Goal: Task Accomplishment & Management: Complete application form

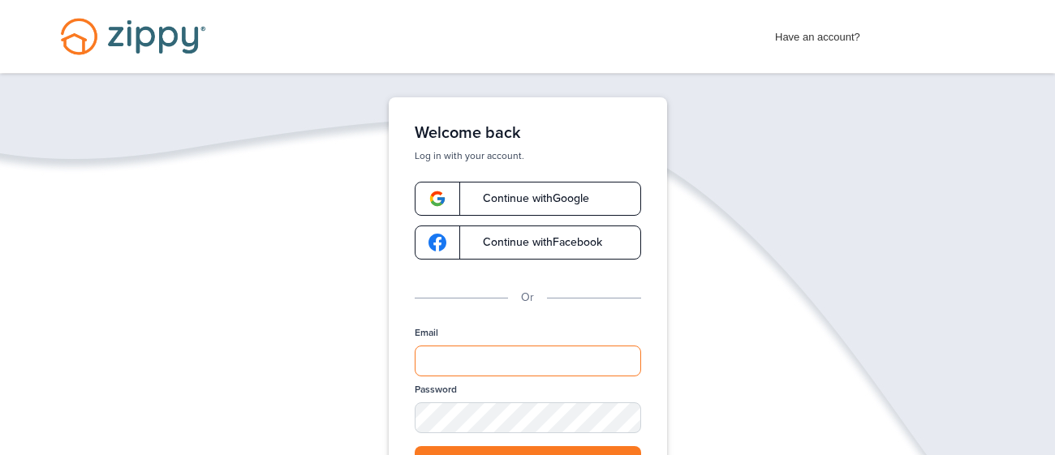
click at [473, 358] on input "Email" at bounding box center [528, 361] width 226 height 31
type input "**********"
click at [429, 454] on button "Log in" at bounding box center [528, 462] width 226 height 33
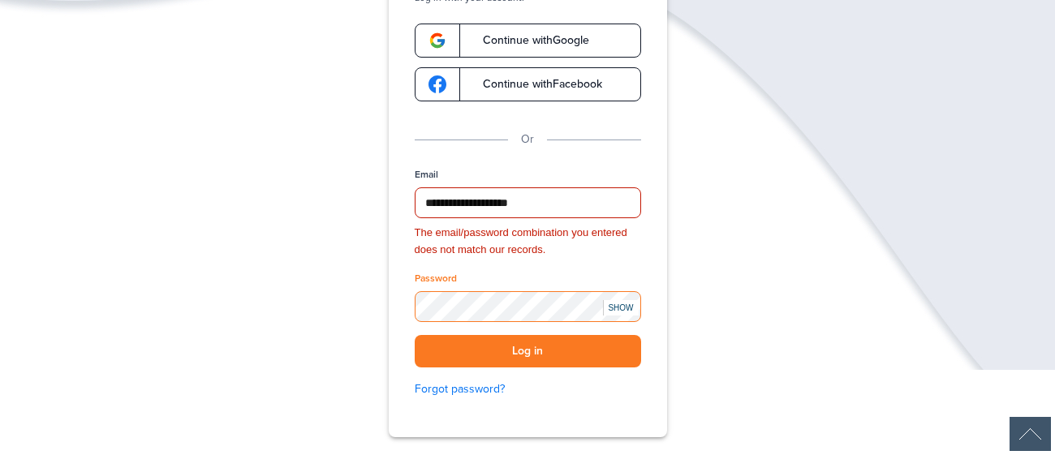
scroll to position [172, 0]
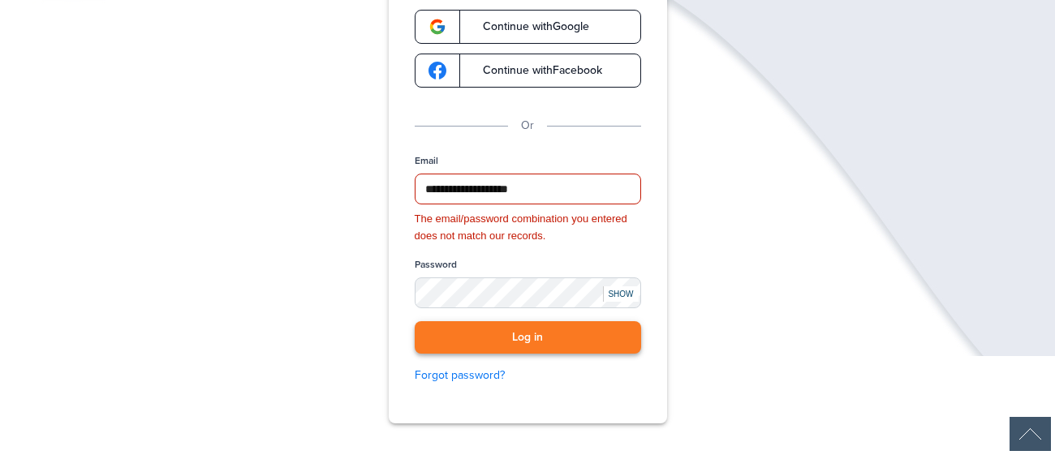
click at [535, 341] on button "Log in" at bounding box center [528, 337] width 226 height 33
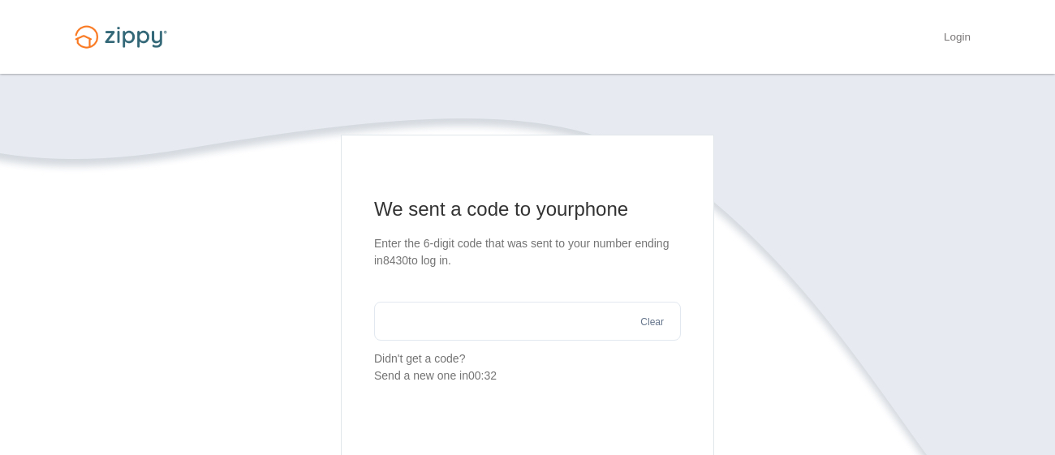
click at [522, 333] on input "text" at bounding box center [527, 321] width 307 height 39
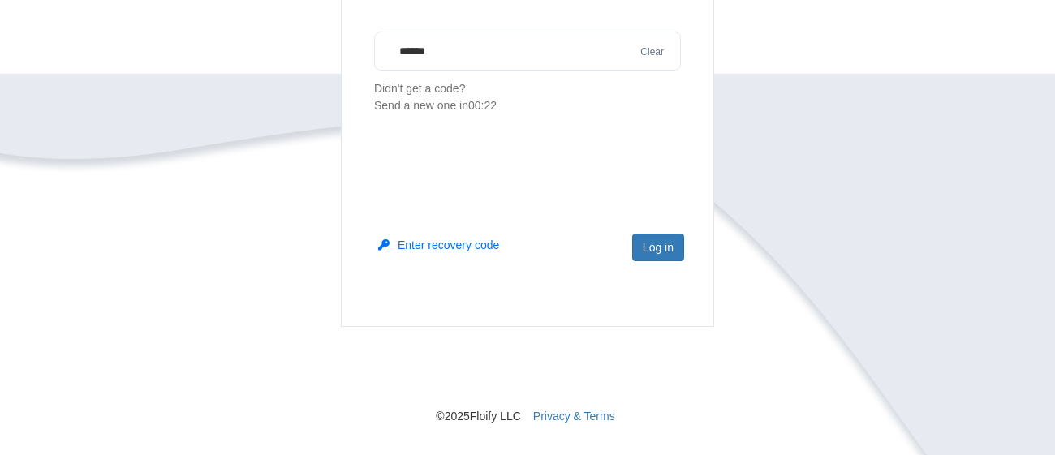
scroll to position [295, 0]
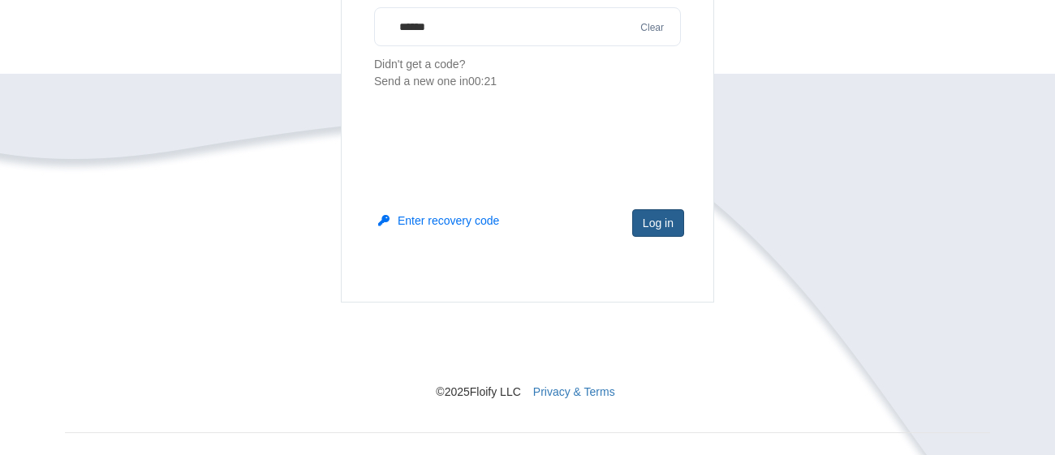
type input "******"
click at [653, 225] on button "Log in" at bounding box center [658, 223] width 52 height 28
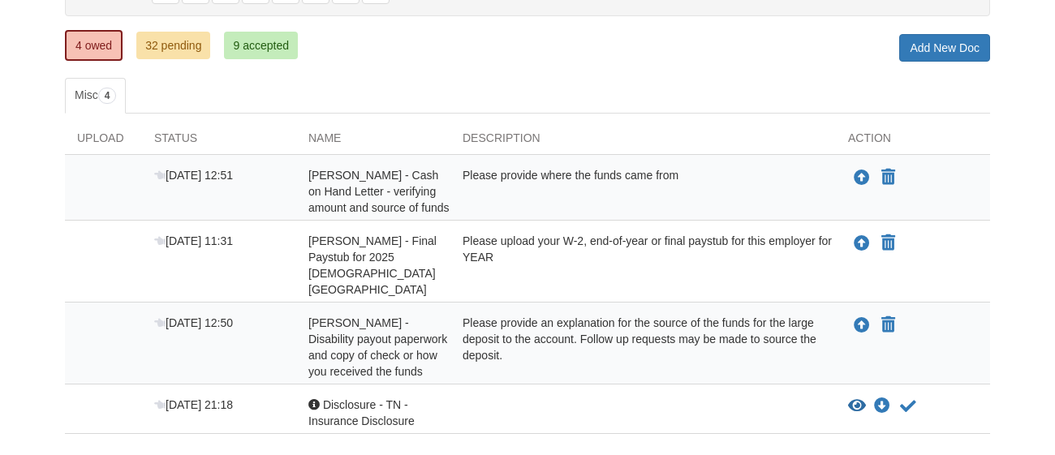
scroll to position [226, 0]
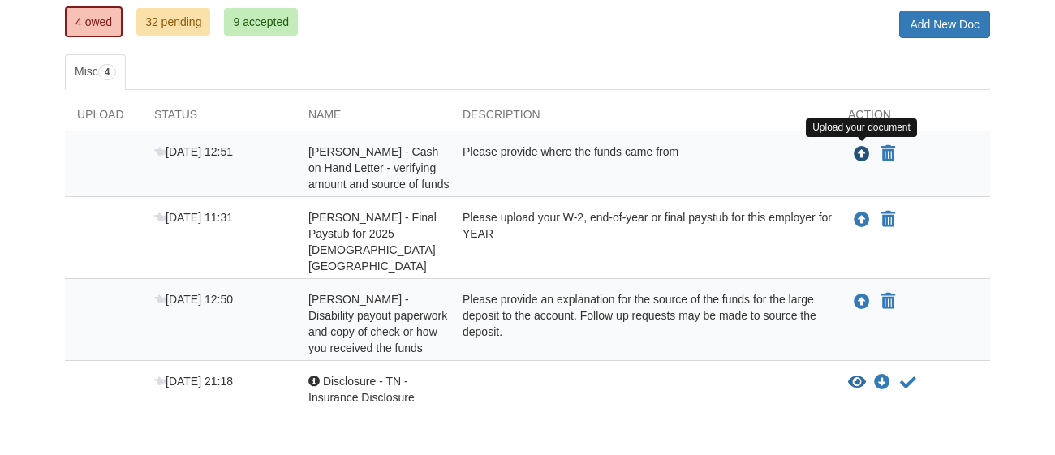
click at [864, 156] on icon "Upload Dina Protin - Cash on Hand Letter - verifying amount and source of funds" at bounding box center [862, 155] width 16 height 16
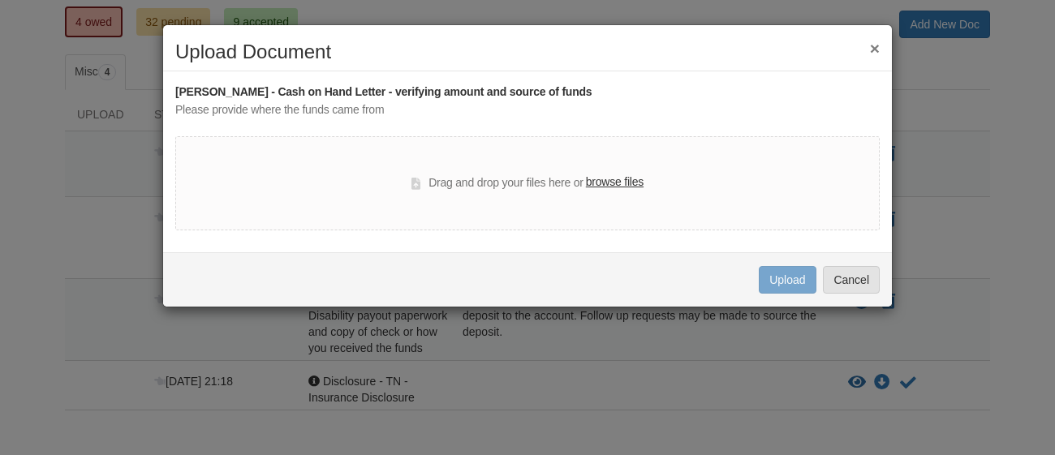
click at [617, 182] on label "browse files" at bounding box center [615, 183] width 58 height 18
click at [0, 0] on input "browse files" at bounding box center [0, 0] width 0 height 0
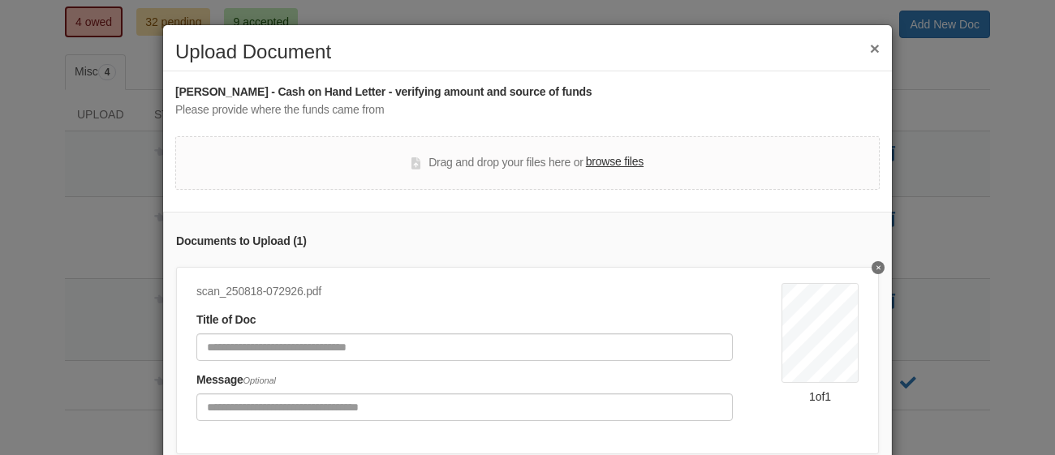
click at [881, 266] on button "Delete undefined" at bounding box center [878, 267] width 13 height 13
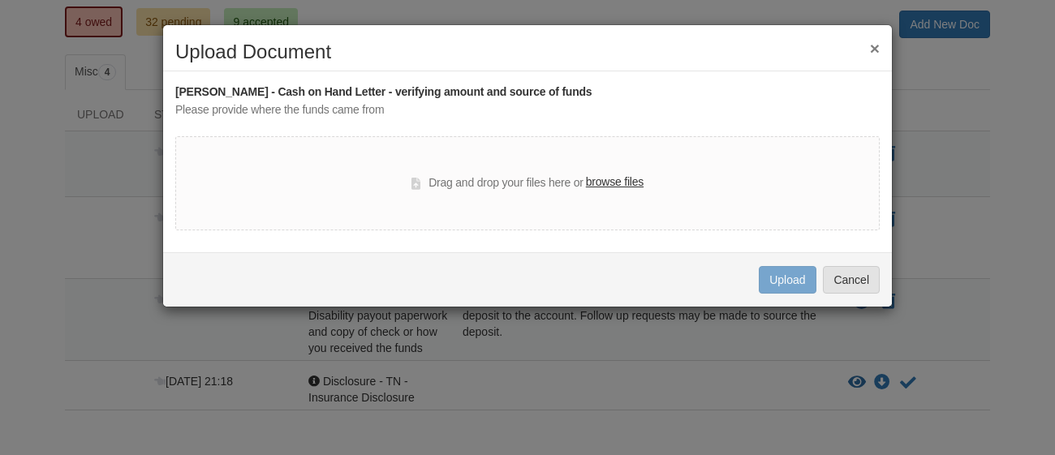
click at [605, 182] on label "browse files" at bounding box center [615, 183] width 58 height 18
click at [0, 0] on input "browse files" at bounding box center [0, 0] width 0 height 0
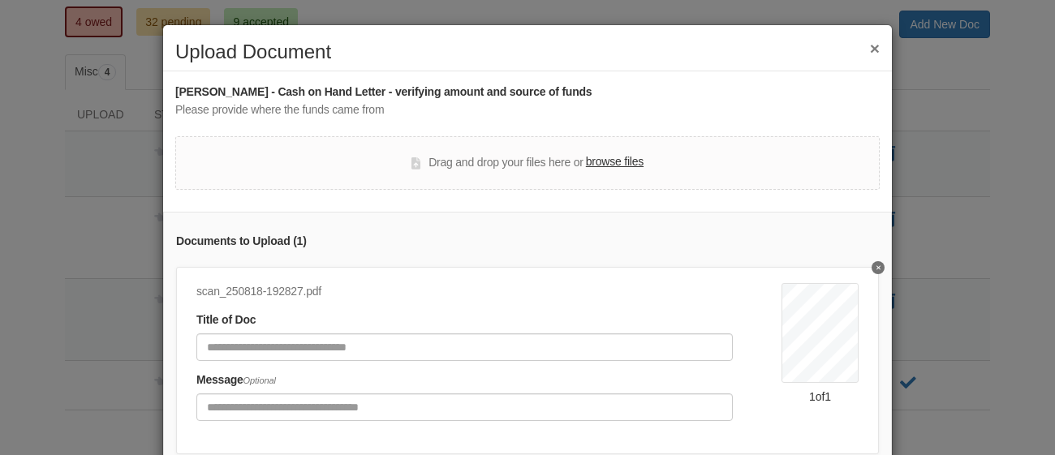
click at [878, 266] on icon "Delete undefined" at bounding box center [878, 268] width 4 height 6
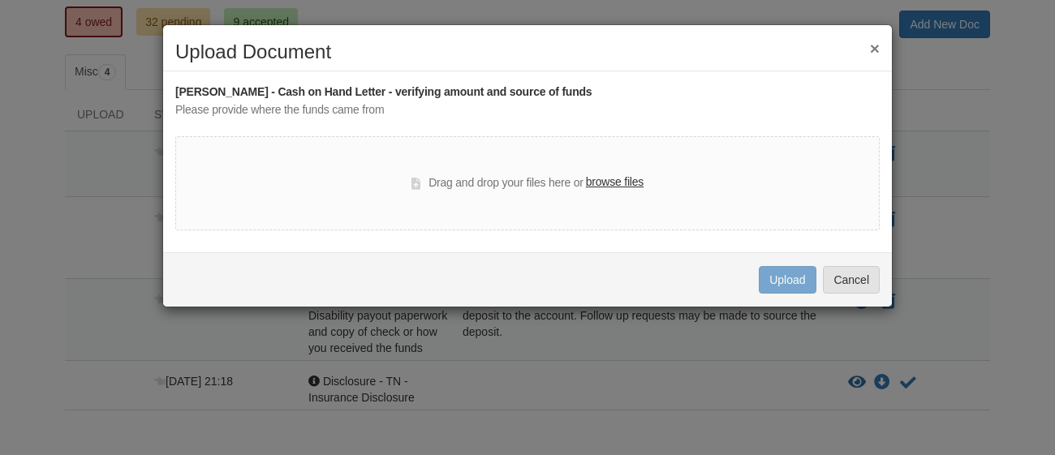
click at [872, 40] on button "×" at bounding box center [875, 48] width 10 height 17
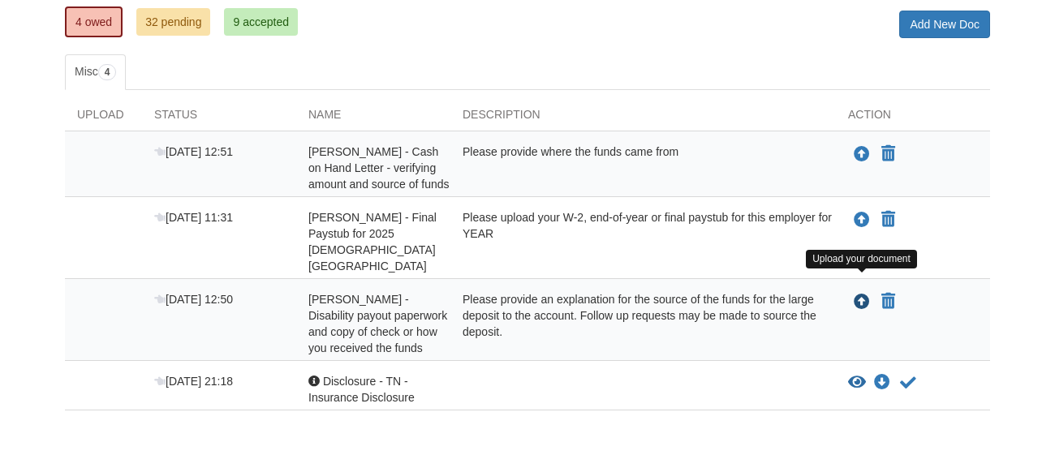
click at [865, 295] on icon "Upload Dina Protin -Disability payout paperwork and copy of check or how you re…" at bounding box center [862, 303] width 16 height 16
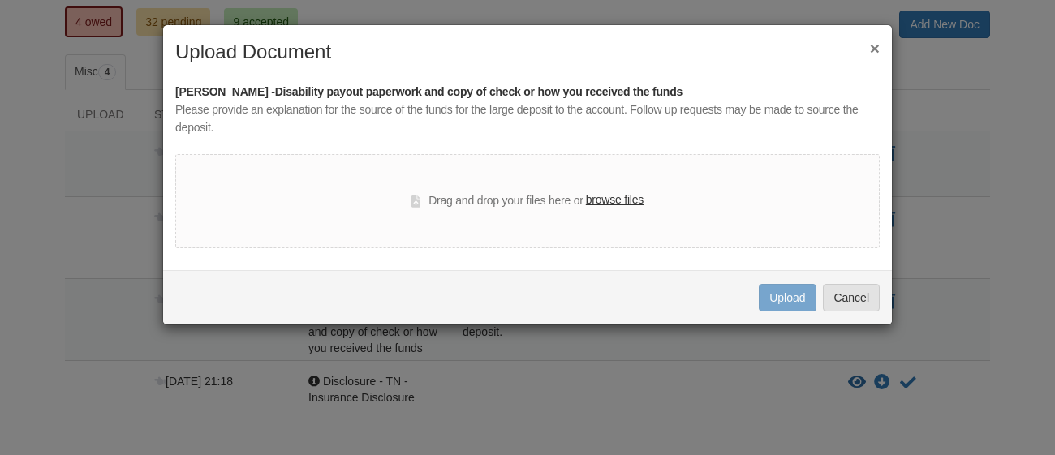
click at [615, 200] on label "browse files" at bounding box center [615, 201] width 58 height 18
click at [0, 0] on input "browse files" at bounding box center [0, 0] width 0 height 0
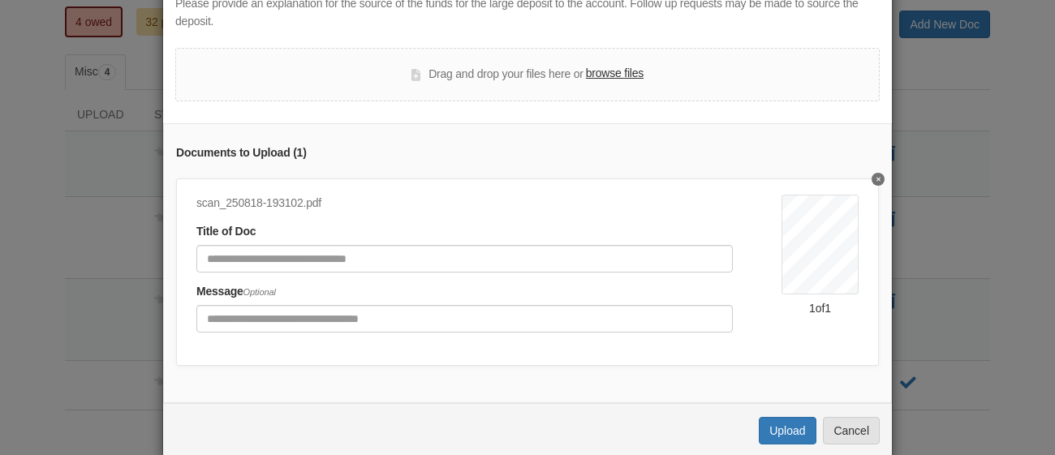
scroll to position [115, 0]
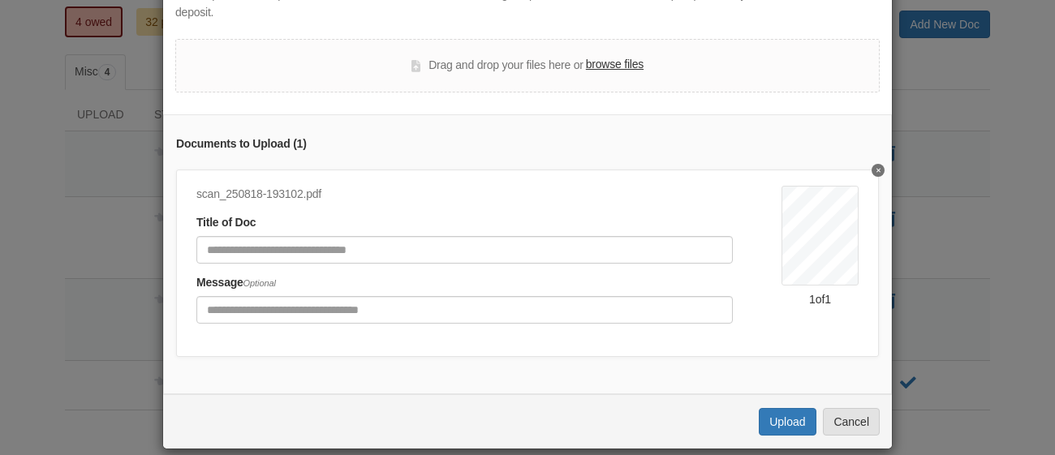
click at [610, 60] on label "browse files" at bounding box center [615, 65] width 58 height 18
click at [0, 0] on input "browse files" at bounding box center [0, 0] width 0 height 0
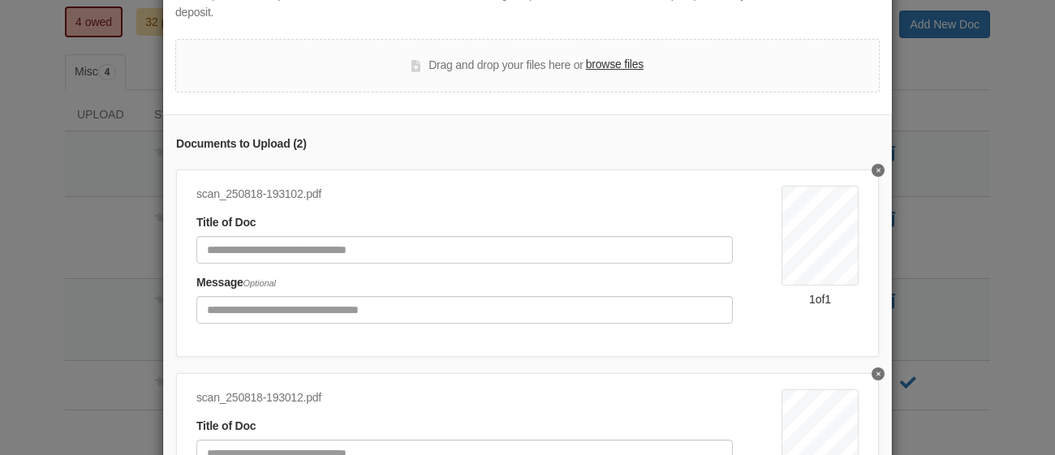
click at [617, 65] on label "browse files" at bounding box center [615, 65] width 58 height 18
click at [0, 0] on input "browse files" at bounding box center [0, 0] width 0 height 0
click at [618, 61] on label "browse files" at bounding box center [615, 65] width 58 height 18
click at [0, 0] on input "browse files" at bounding box center [0, 0] width 0 height 0
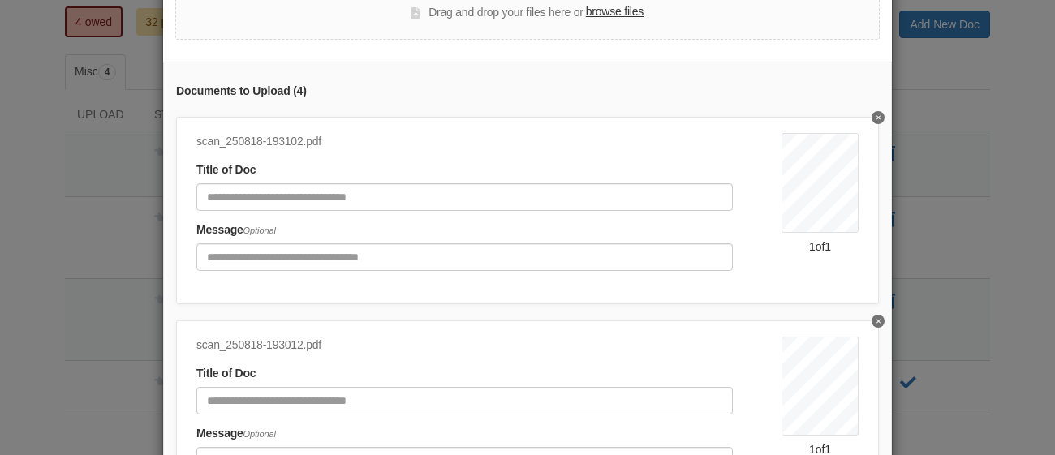
scroll to position [259, 0]
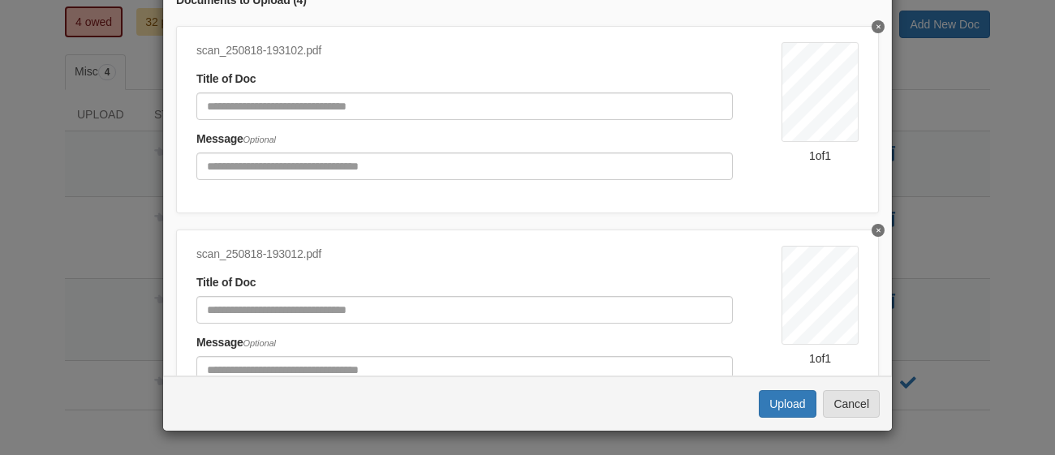
click at [748, 299] on div "scan_250818-193012.pdf Title of Doc Message Optional" at bounding box center [488, 320] width 585 height 149
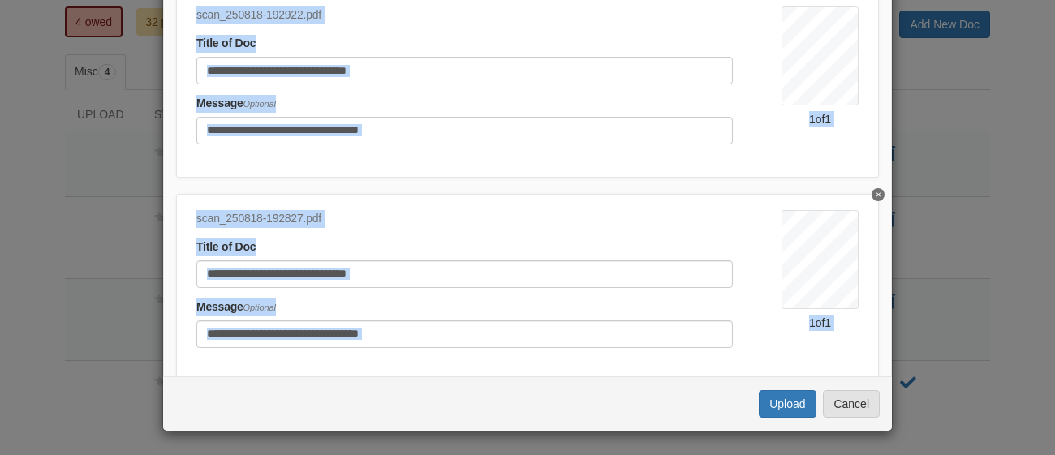
drag, startPoint x: 739, startPoint y: 287, endPoint x: 644, endPoint y: 399, distance: 147.4
click at [644, 399] on div "× Upload Document Dina Protin -Disability payout paperwork and copy of check or…" at bounding box center [527, 98] width 730 height 666
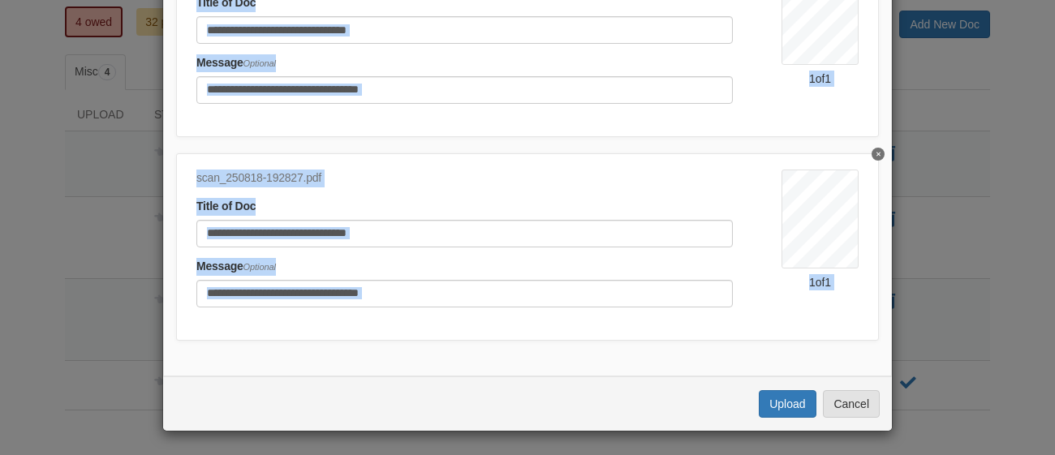
click at [286, 231] on input "Document Title" at bounding box center [464, 234] width 536 height 28
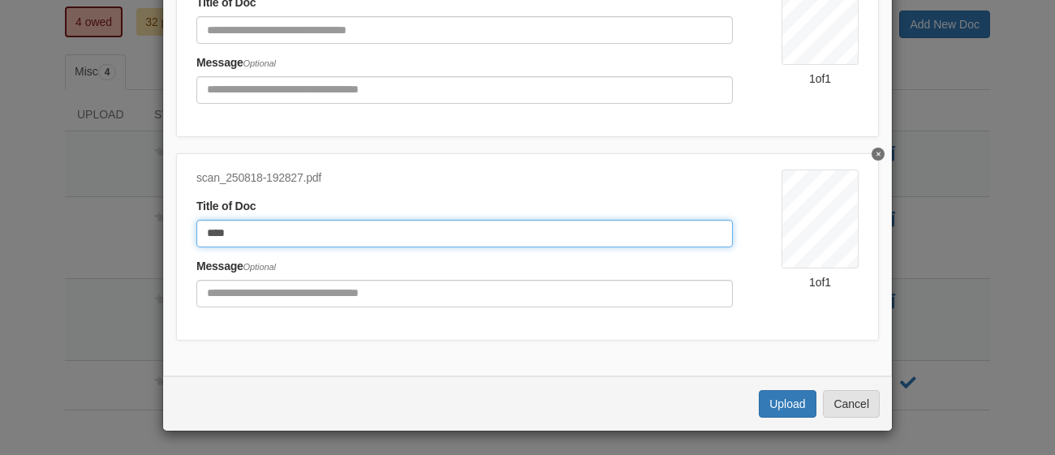
type input "***"
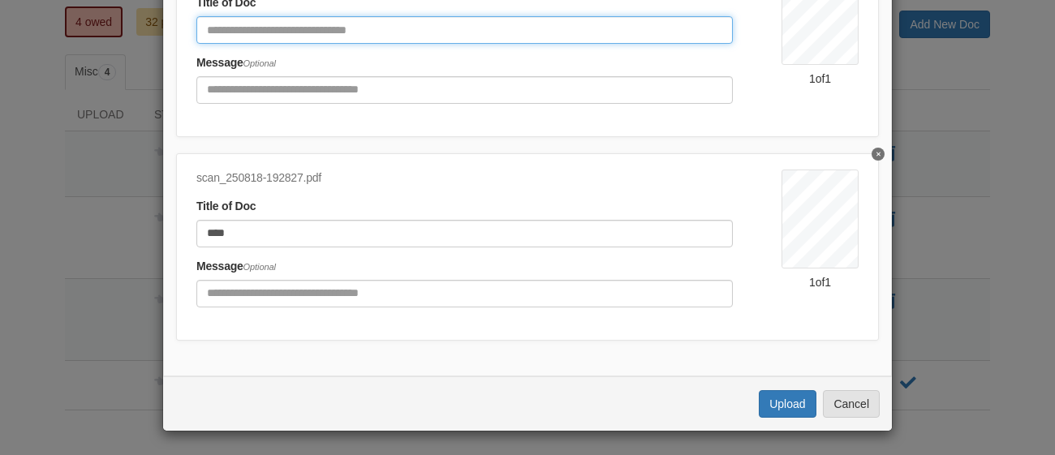
click at [485, 37] on input "Document Title" at bounding box center [464, 30] width 536 height 28
type input "***"
type input "*******"
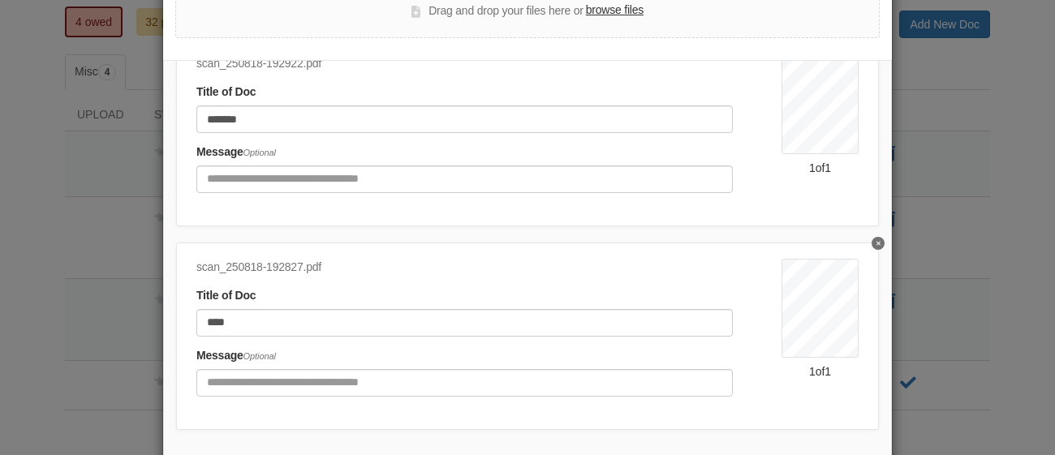
scroll to position [166, 0]
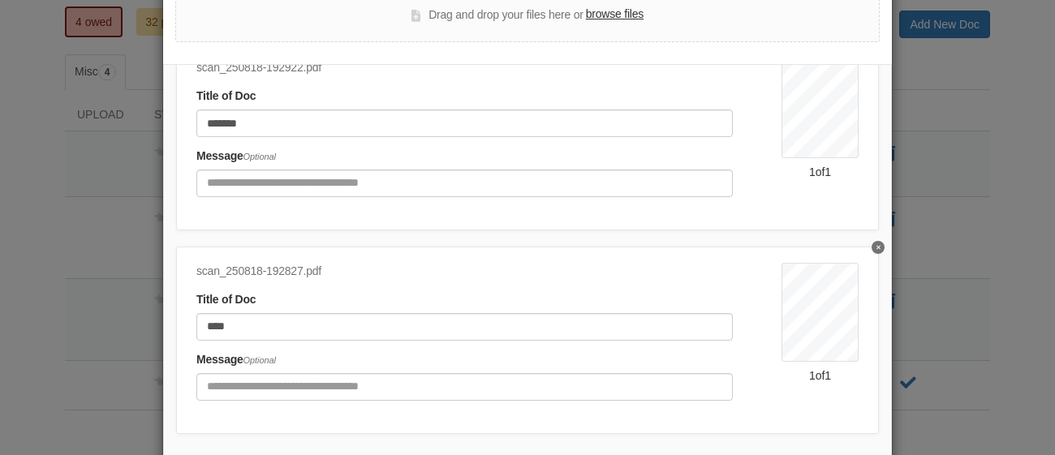
drag, startPoint x: 891, startPoint y: 339, endPoint x: 892, endPoint y: 326, distance: 13.0
click at [892, 326] on div "Documents to Upload ( 4 ) scan_250818-193102.pdf Title of Doc Message Optional …" at bounding box center [527, 267] width 729 height 406
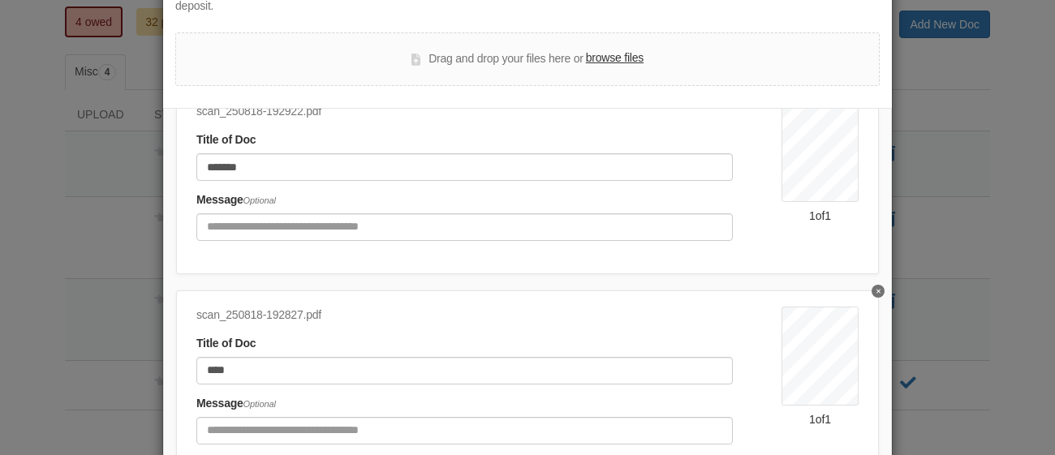
scroll to position [0, 0]
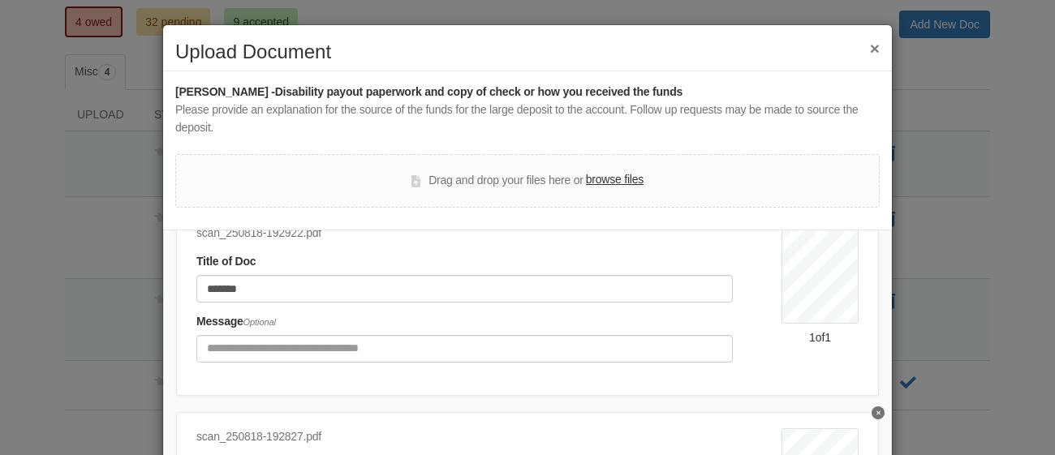
click at [876, 262] on div "scan_250818-192922.pdf Title of Doc ******* Message Optional 1 of 1" at bounding box center [527, 302] width 703 height 187
click at [605, 250] on div "scan_250818-192922.pdf Title of Doc ******* Message Optional" at bounding box center [488, 299] width 585 height 149
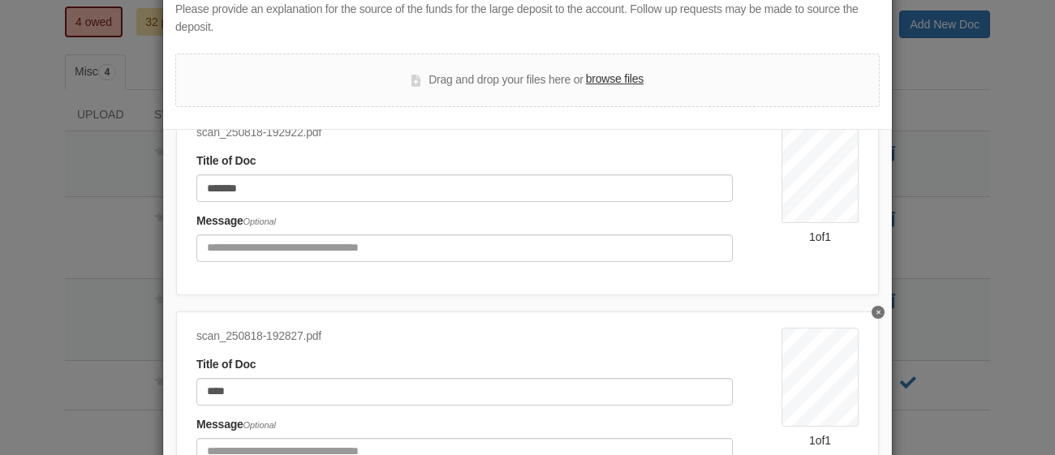
scroll to position [259, 0]
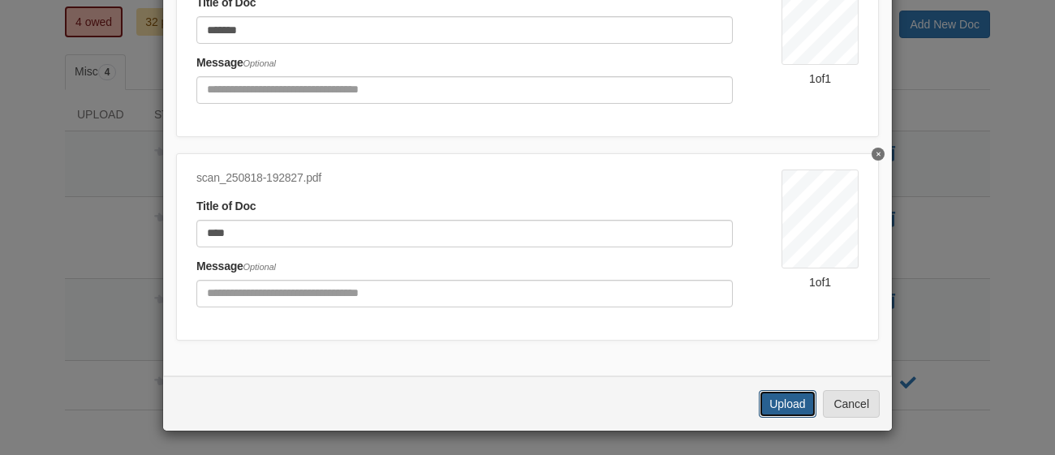
click at [789, 398] on button "Upload" at bounding box center [787, 404] width 57 height 28
click at [782, 404] on button "Upload" at bounding box center [787, 404] width 57 height 28
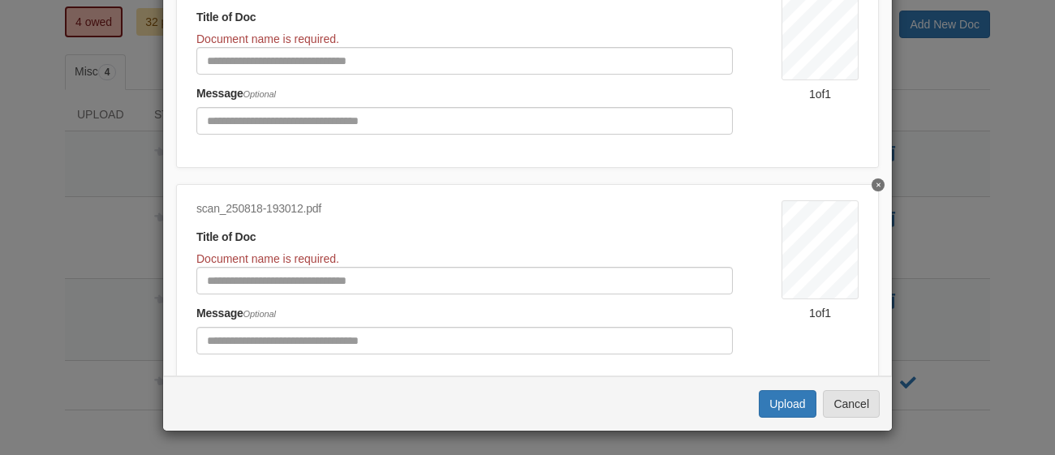
scroll to position [28, 0]
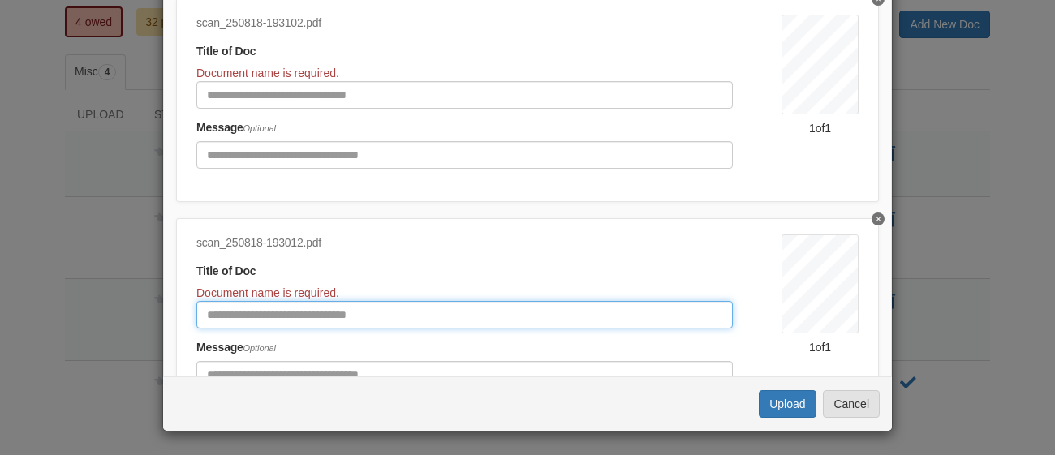
click at [293, 315] on input "Document Title" at bounding box center [464, 315] width 536 height 28
type input "*********"
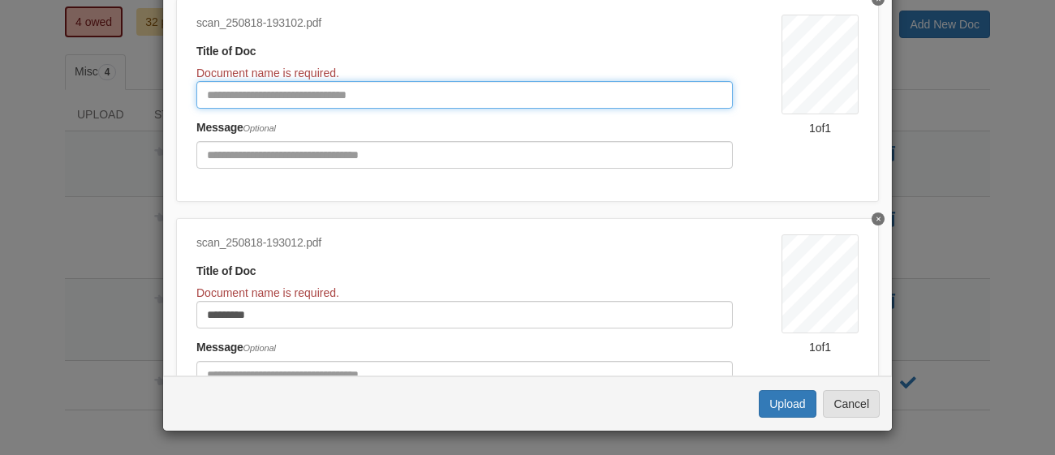
click at [344, 92] on input "Document Title" at bounding box center [464, 95] width 536 height 28
type input "**********"
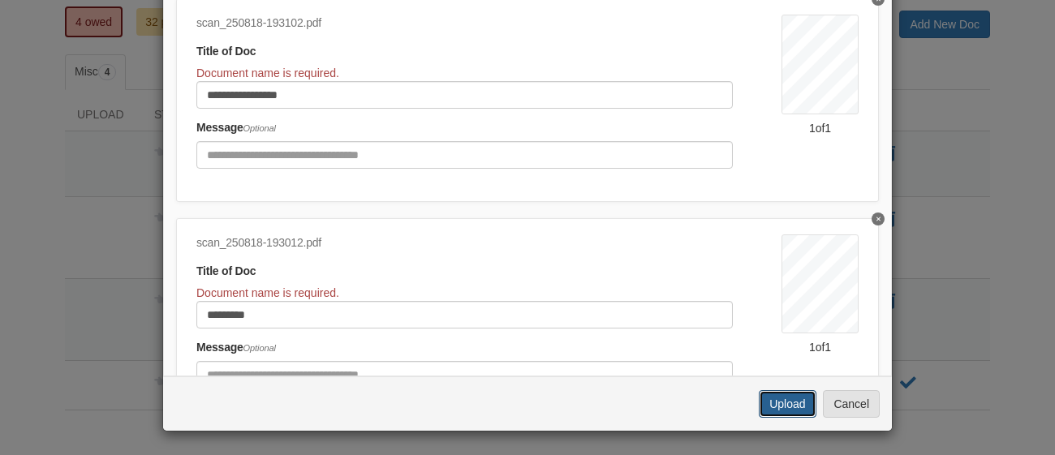
click at [792, 398] on button "Upload" at bounding box center [787, 404] width 57 height 28
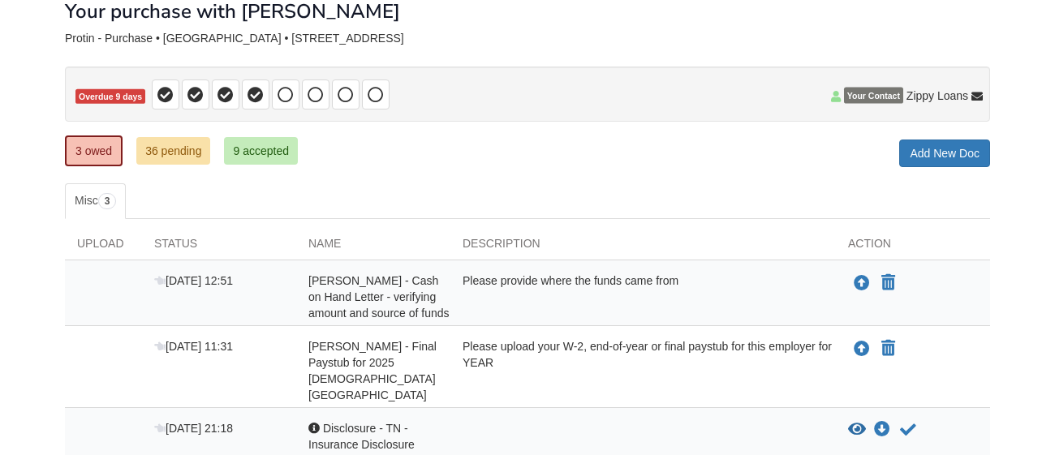
scroll to position [96, 0]
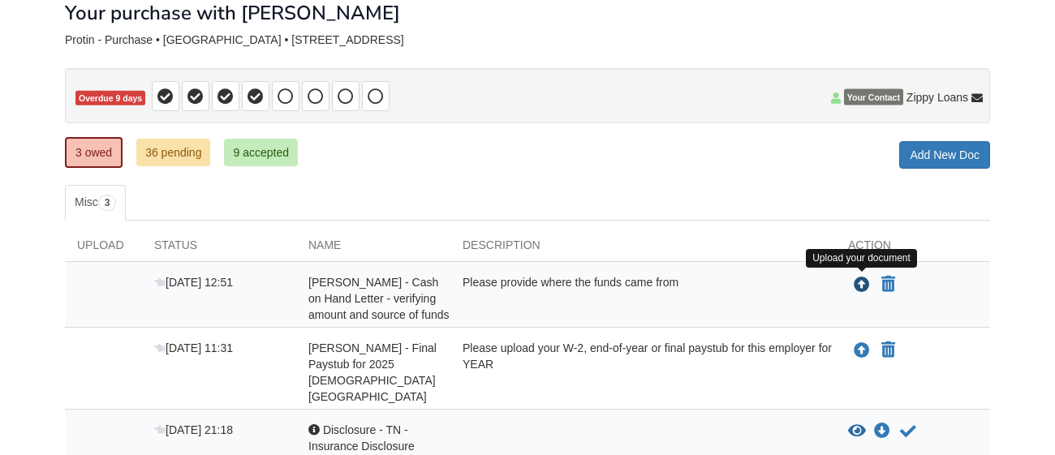
click at [864, 286] on icon "Upload Dina Protin - Cash on Hand Letter - verifying amount and source of funds" at bounding box center [862, 286] width 16 height 16
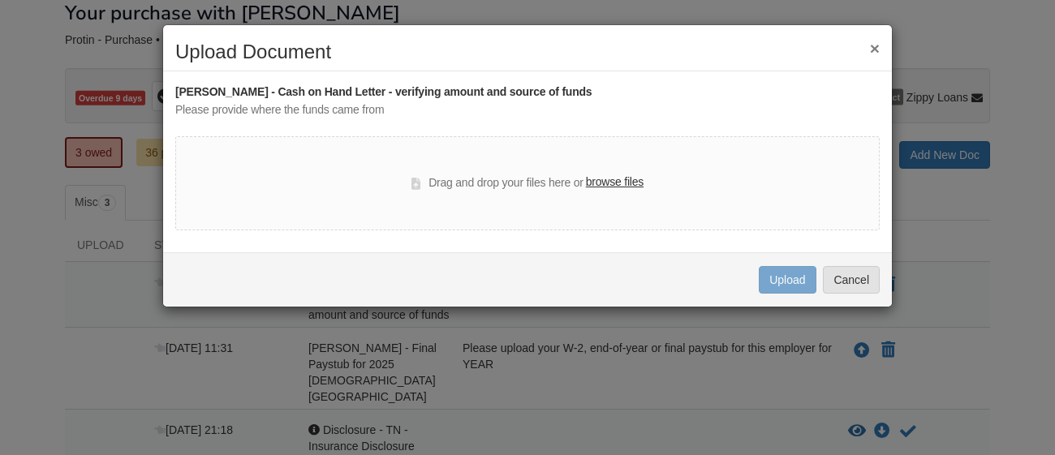
click at [614, 183] on label "browse files" at bounding box center [615, 183] width 58 height 18
click at [0, 0] on input "browse files" at bounding box center [0, 0] width 0 height 0
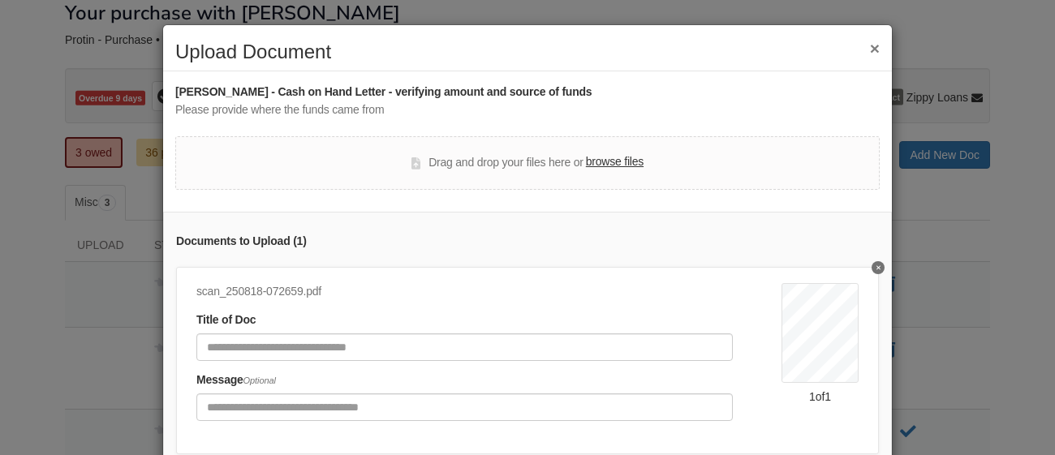
click at [881, 269] on button "Delete undefined" at bounding box center [878, 267] width 13 height 13
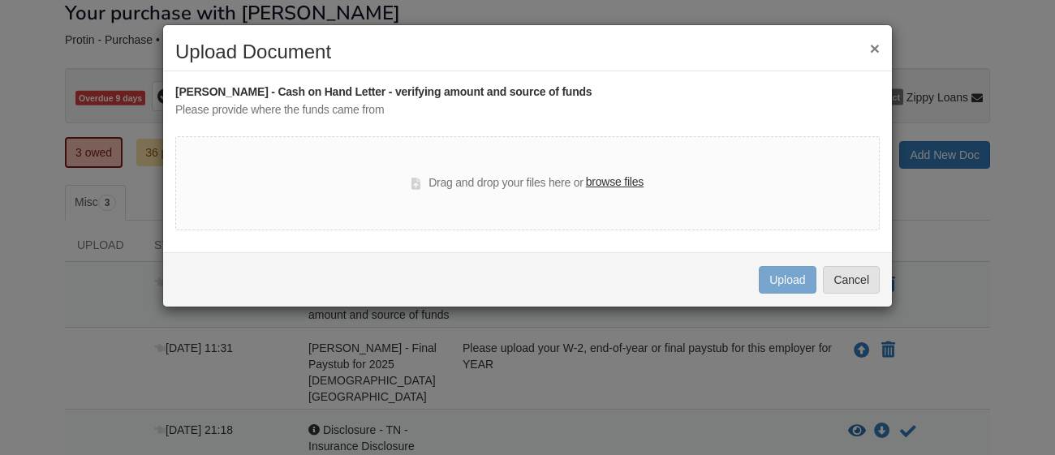
click at [617, 181] on label "browse files" at bounding box center [615, 183] width 58 height 18
click at [0, 0] on input "browse files" at bounding box center [0, 0] width 0 height 0
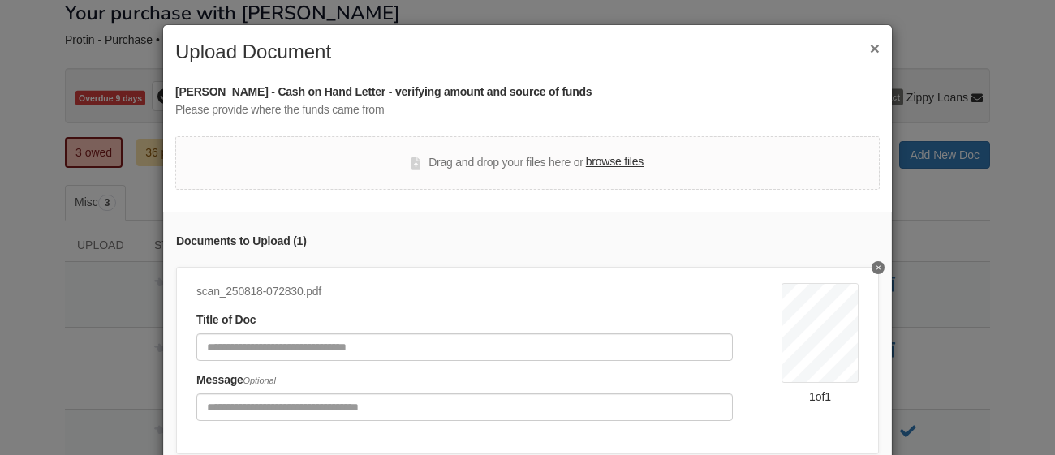
click at [879, 269] on icon "Delete undefined" at bounding box center [878, 268] width 4 height 4
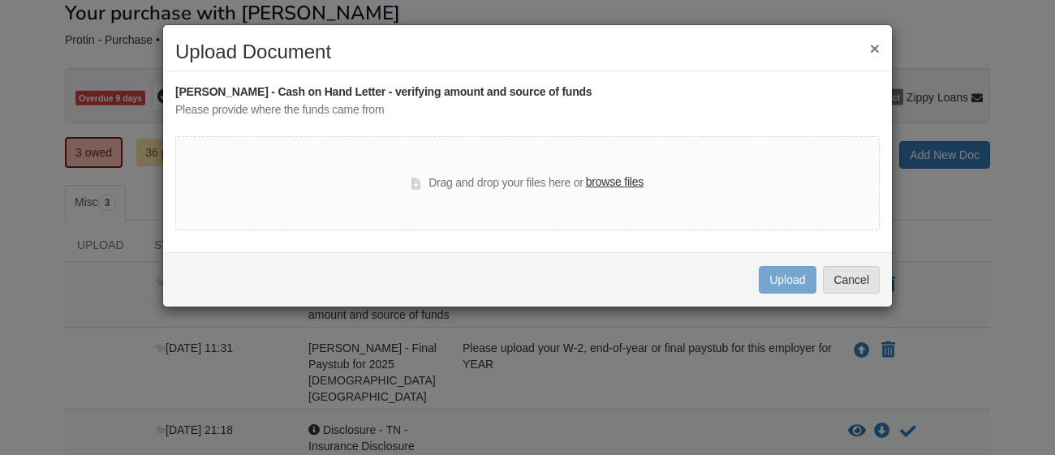
click at [608, 182] on label "browse files" at bounding box center [615, 183] width 58 height 18
click at [0, 0] on input "browse files" at bounding box center [0, 0] width 0 height 0
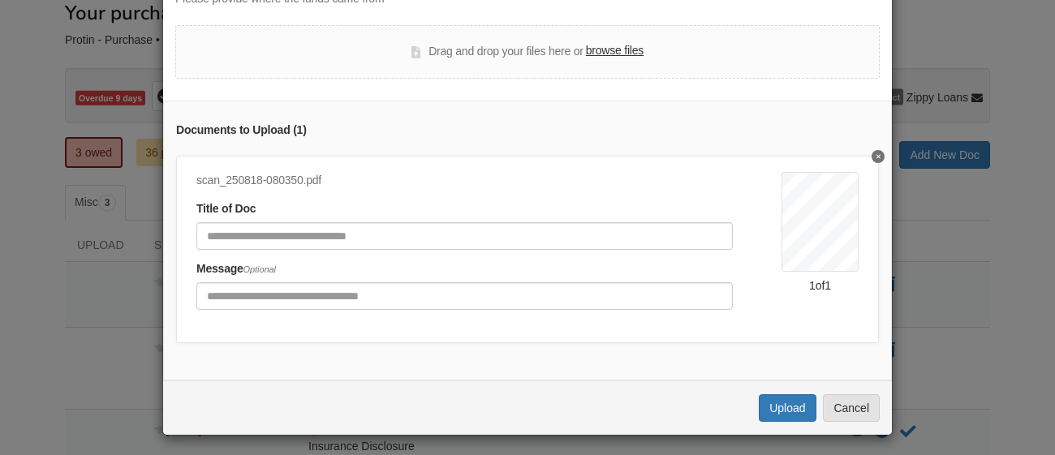
scroll to position [114, 0]
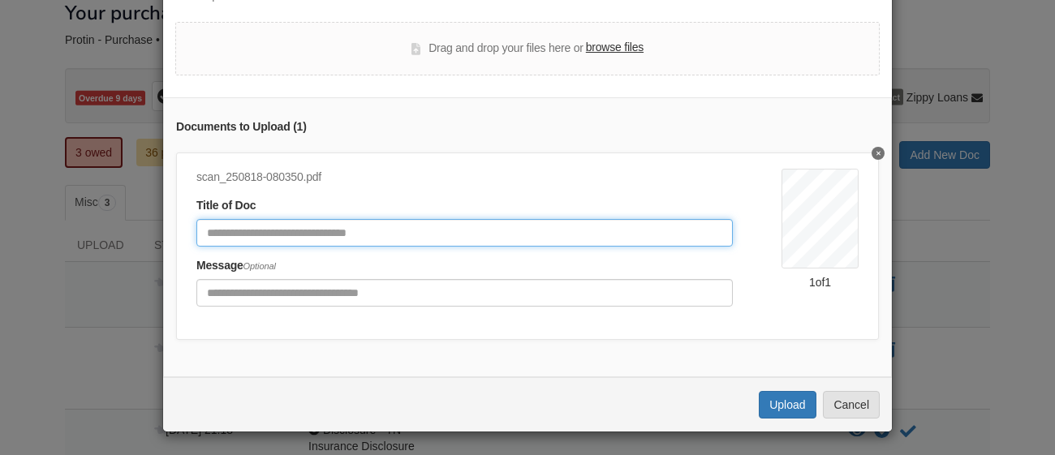
click at [431, 242] on input "Document Title" at bounding box center [464, 233] width 536 height 28
type input "**********"
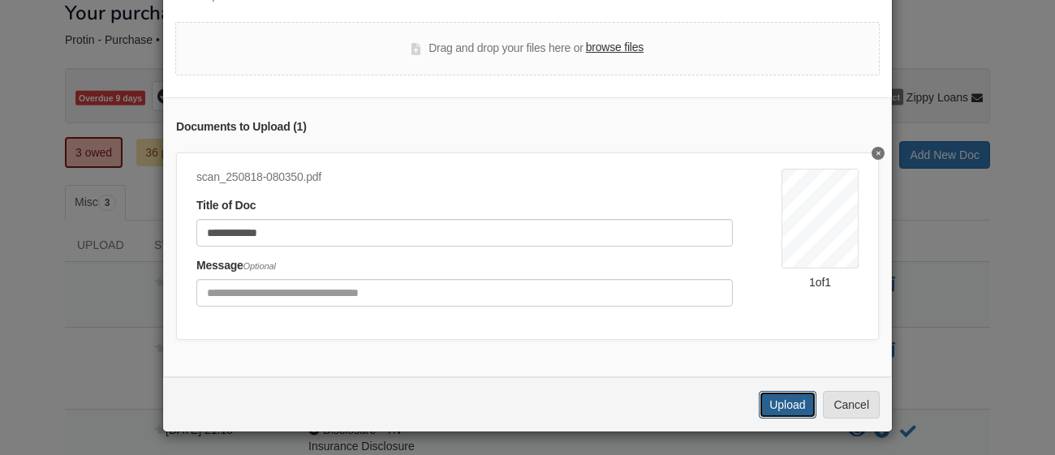
click at [778, 406] on button "Upload" at bounding box center [787, 405] width 57 height 28
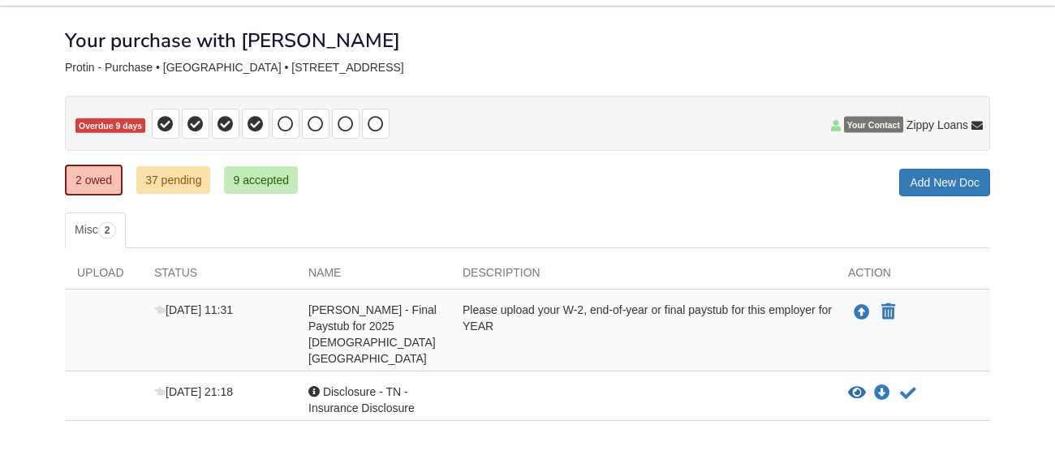
scroll to position [67, 0]
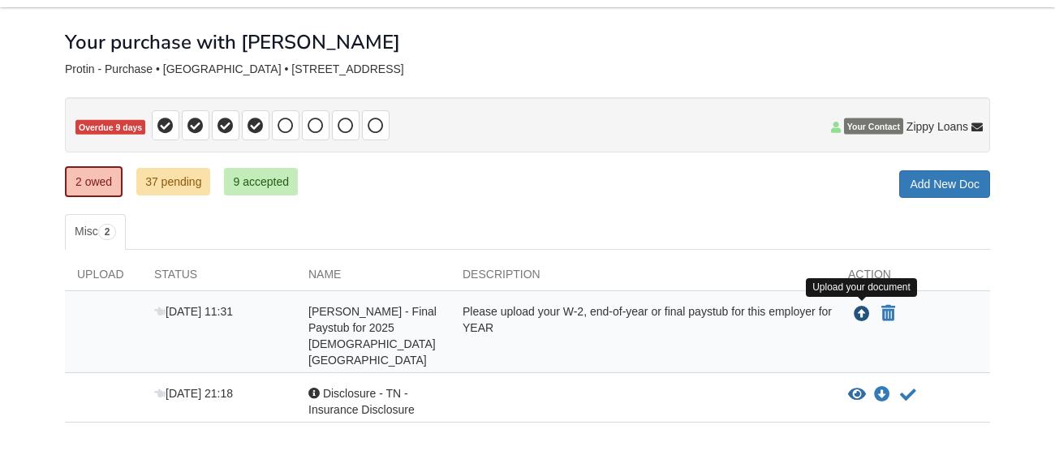
click at [857, 317] on icon "Upload Dina Protin - Final Paystub for 2025 Methodist medical center" at bounding box center [862, 315] width 16 height 16
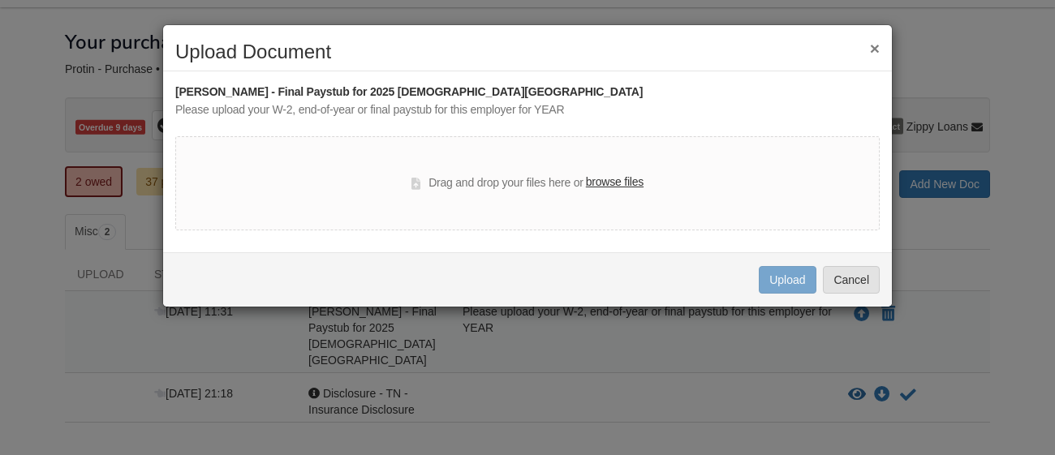
click at [607, 182] on label "browse files" at bounding box center [615, 183] width 58 height 18
click at [0, 0] on input "browse files" at bounding box center [0, 0] width 0 height 0
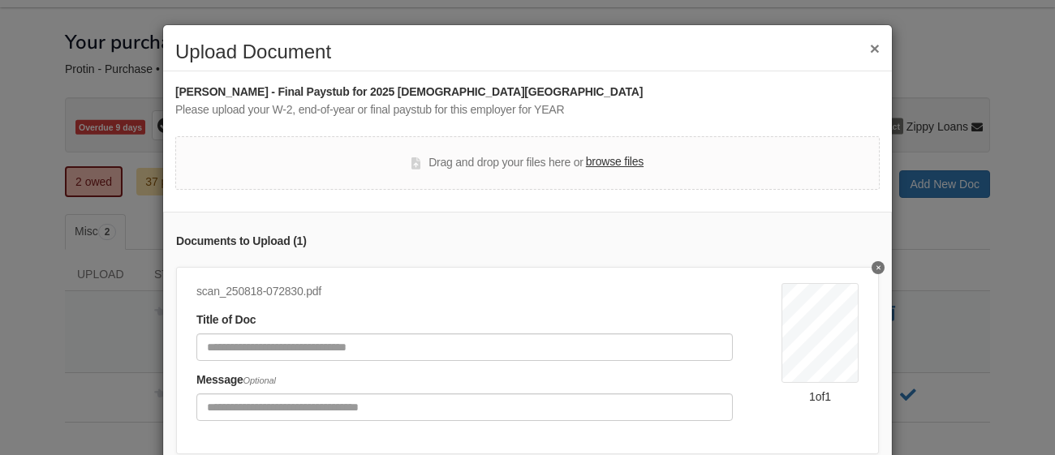
click at [872, 50] on button "×" at bounding box center [875, 48] width 10 height 17
